Goal: Ask a question

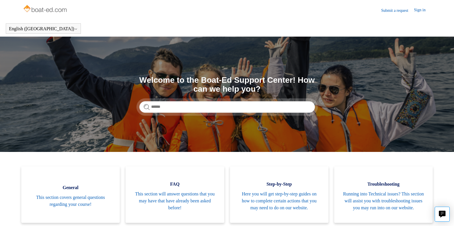
click at [423, 12] on link "Sign in" at bounding box center [422, 10] width 17 height 7
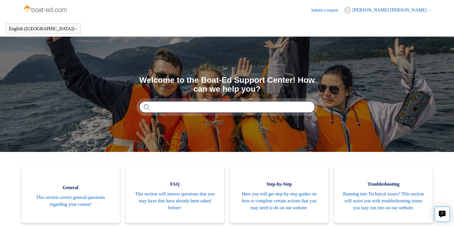
click at [175, 107] on input "Search" at bounding box center [227, 107] width 176 height 12
type input "**********"
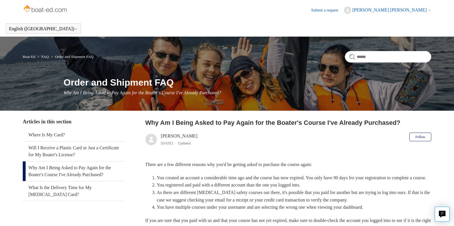
click at [429, 10] on icon at bounding box center [429, 10] width 3 height 3
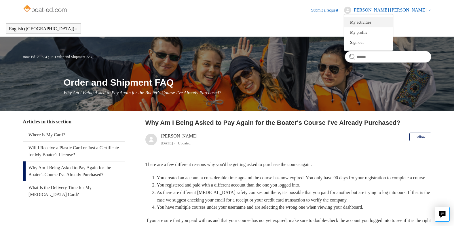
click at [389, 22] on link "My activities" at bounding box center [369, 22] width 48 height 10
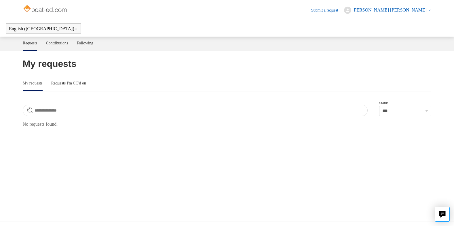
click at [337, 8] on link "Submit a request" at bounding box center [327, 10] width 33 height 6
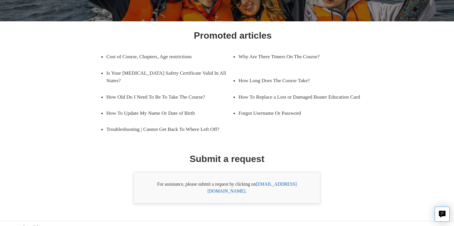
scroll to position [69, 0]
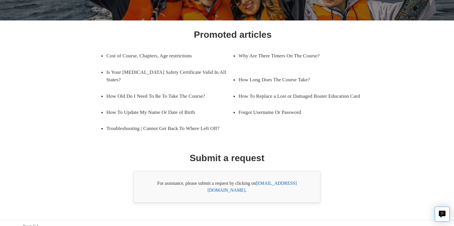
click at [284, 184] on link "[EMAIL_ADDRESS][DOMAIN_NAME]" at bounding box center [252, 187] width 89 height 12
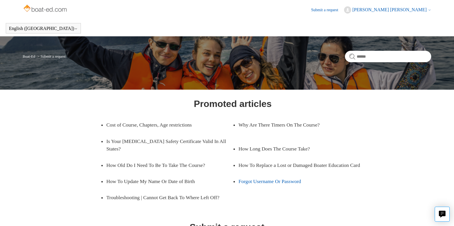
scroll to position [0, 0]
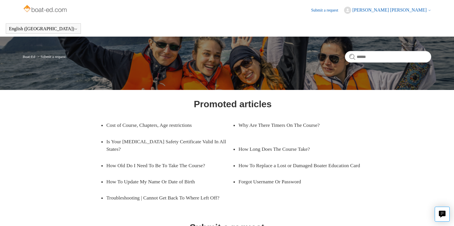
click at [27, 56] on link "Boat-Ed" at bounding box center [29, 56] width 12 height 4
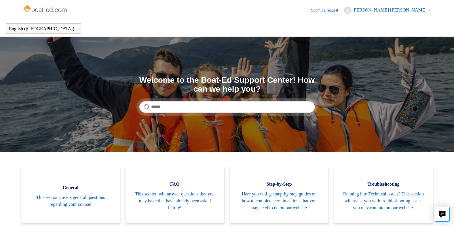
click at [59, 12] on img at bounding box center [46, 9] width 46 height 12
click at [33, 12] on img at bounding box center [46, 9] width 46 height 12
click at [425, 11] on span "[PERSON_NAME] [PERSON_NAME]" at bounding box center [390, 9] width 74 height 5
click at [378, 43] on link "Sign out" at bounding box center [369, 42] width 48 height 10
click at [420, 11] on link "Sign in" at bounding box center [422, 10] width 17 height 7
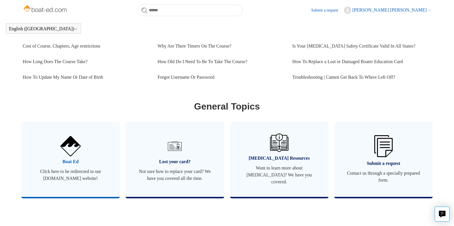
scroll to position [283, 0]
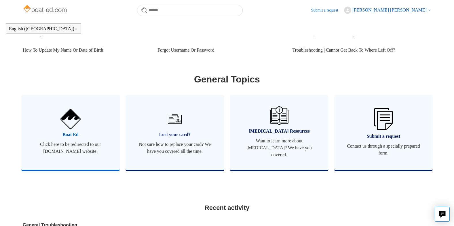
click at [80, 152] on span "Click here to be redirected to our [DOMAIN_NAME] website!" at bounding box center [70, 148] width 81 height 14
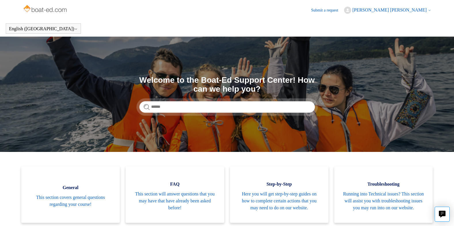
click at [344, 8] on link "Submit a request" at bounding box center [327, 10] width 33 height 6
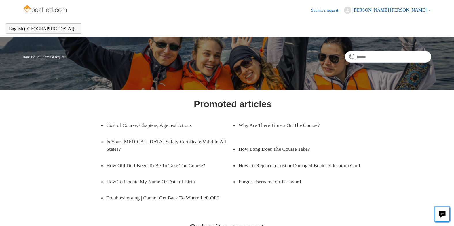
click at [441, 213] on icon "Live chat" at bounding box center [442, 213] width 7 height 5
